Goal: Navigation & Orientation: Go to known website

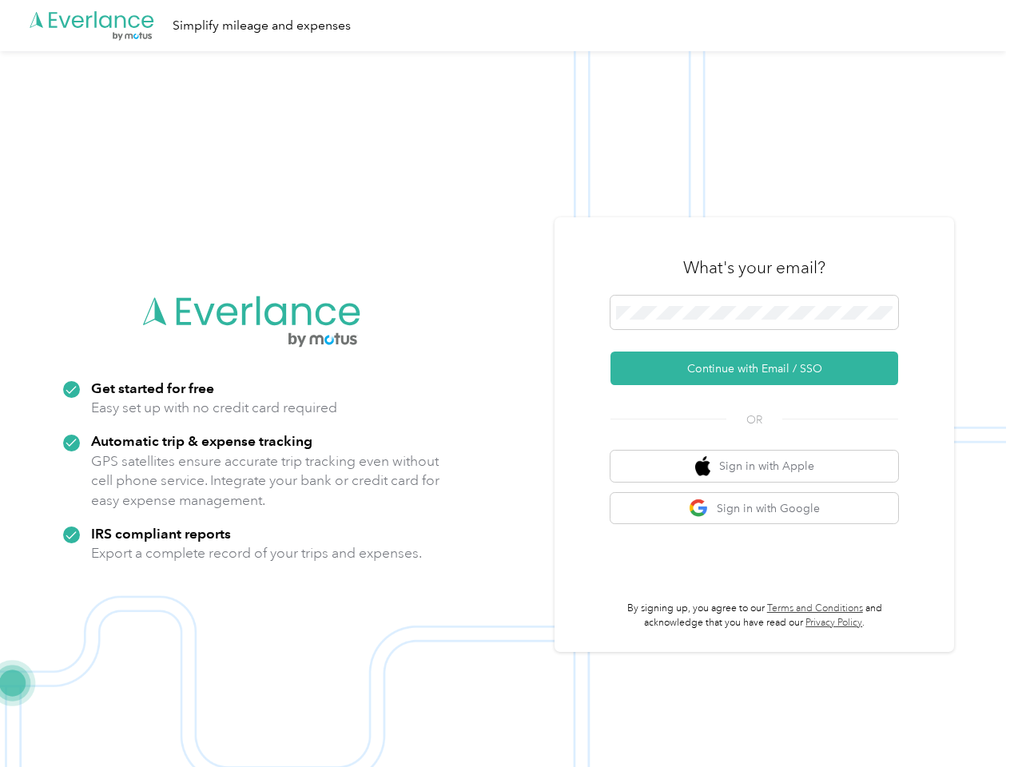
click at [507, 384] on img at bounding box center [503, 434] width 1006 height 767
click at [507, 26] on div ".cls-1 { fill: #00adee; } .cls-2 { fill: #fff; } .cls-3 { fill: #707372; } .cls…" at bounding box center [503, 25] width 1006 height 51
click at [761, 368] on button "Continue with Email / SSO" at bounding box center [754, 369] width 288 height 34
click at [761, 466] on button "Sign in with Apple" at bounding box center [754, 466] width 288 height 31
click at [761, 508] on button "Sign in with Google" at bounding box center [754, 508] width 288 height 31
